Goal: Task Accomplishment & Management: Manage account settings

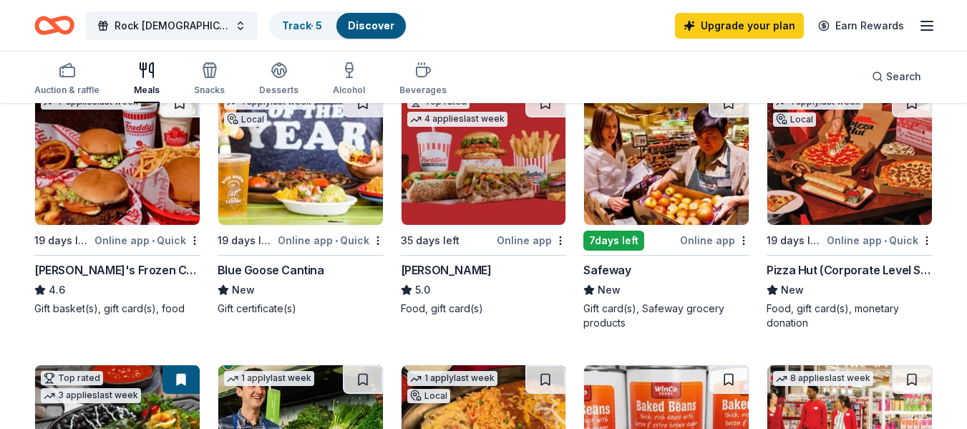
scroll to position [453, 0]
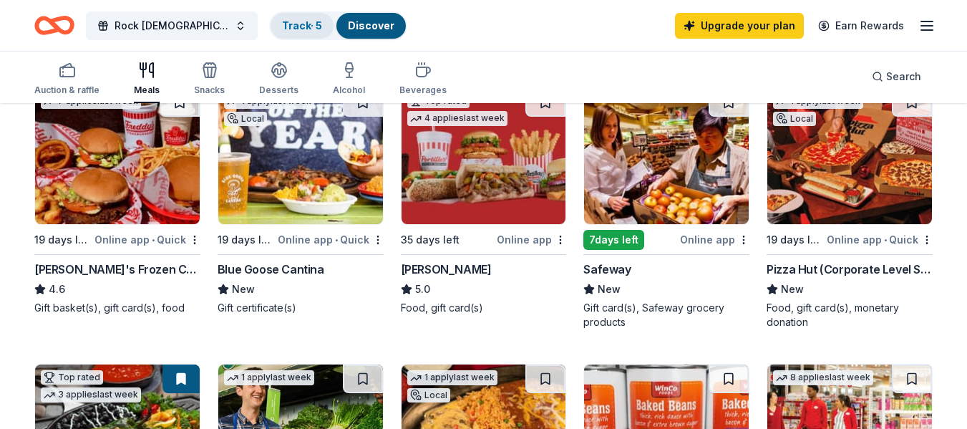
click at [301, 29] on link "Track · 5" at bounding box center [302, 25] width 40 height 12
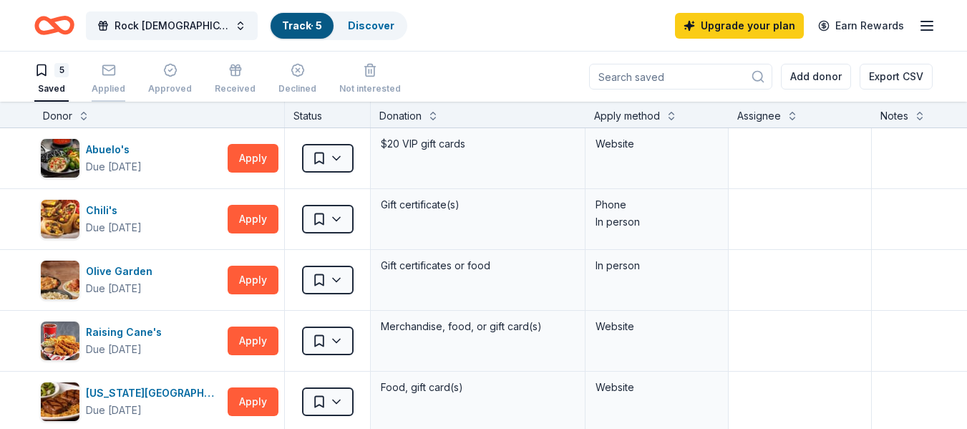
click at [105, 70] on icon "button" at bounding box center [108, 69] width 12 height 4
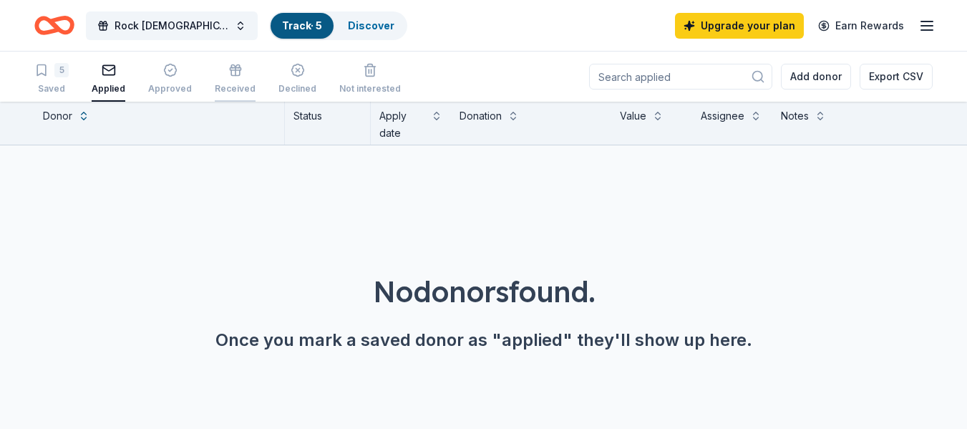
click at [225, 81] on div "Received" at bounding box center [235, 79] width 41 height 32
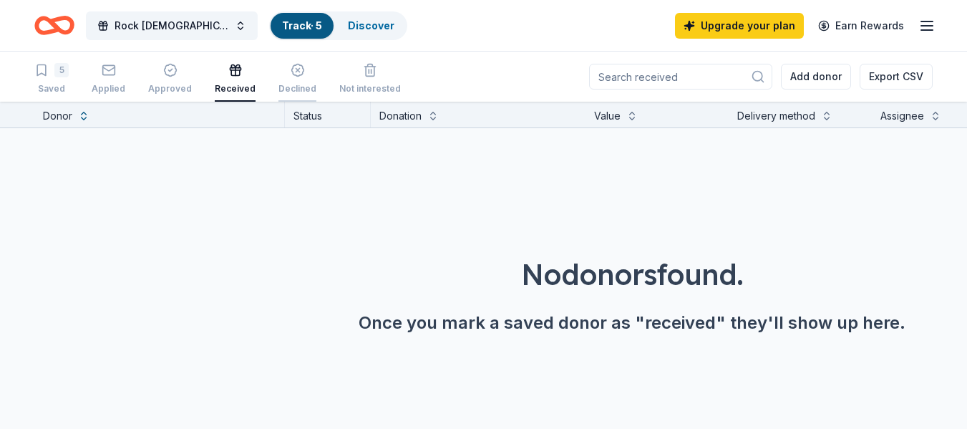
click at [299, 83] on div "Declined" at bounding box center [298, 88] width 38 height 11
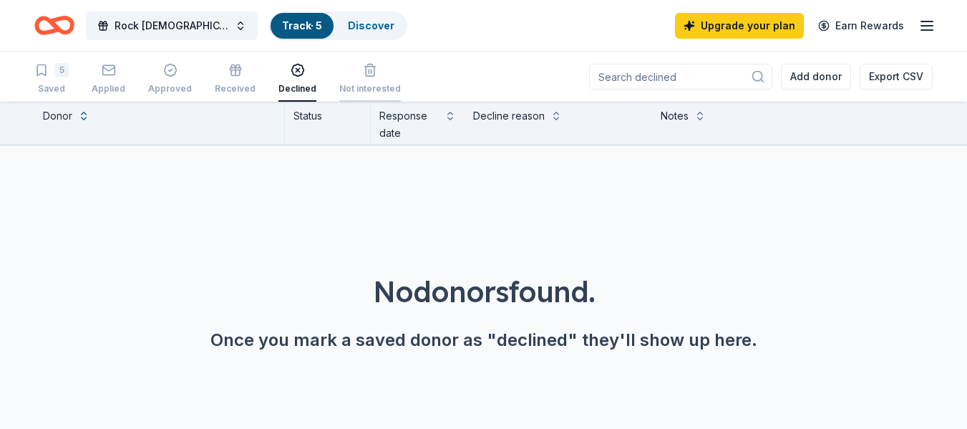
click at [368, 84] on div "Not interested" at bounding box center [370, 88] width 62 height 11
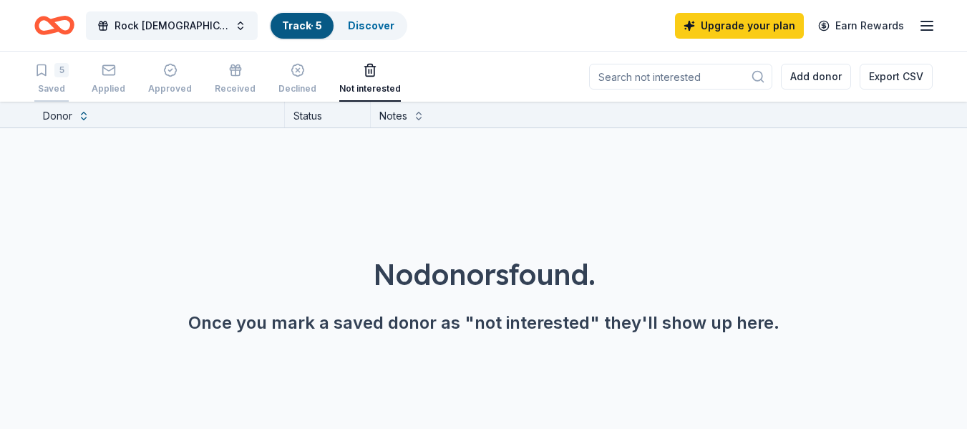
click at [47, 90] on div "Saved" at bounding box center [51, 88] width 34 height 11
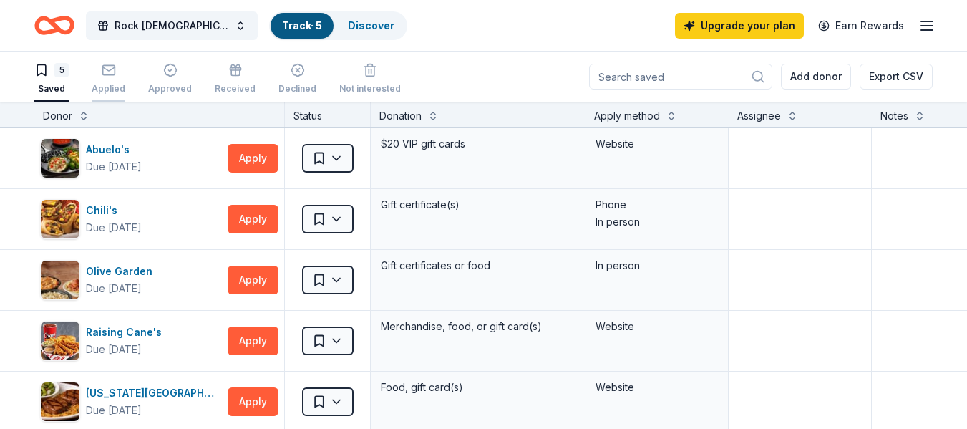
click at [114, 77] on icon "button" at bounding box center [109, 70] width 14 height 14
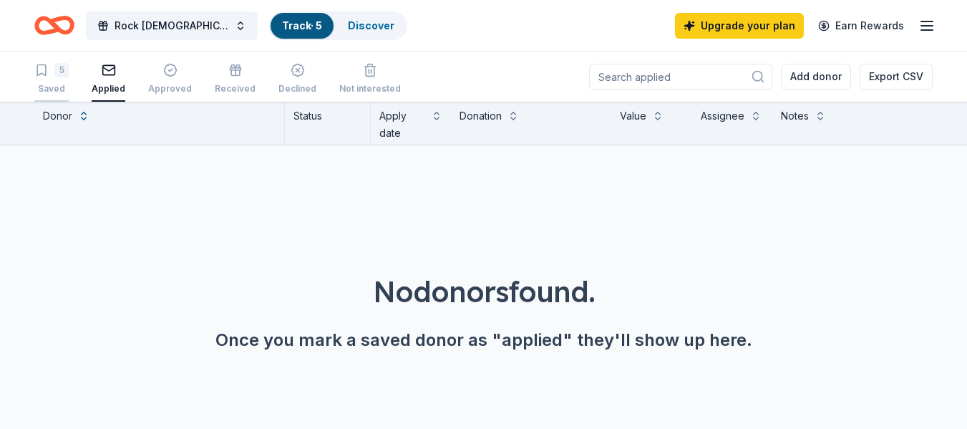
click at [54, 90] on div "Saved" at bounding box center [51, 88] width 34 height 11
